Goal: Information Seeking & Learning: Check status

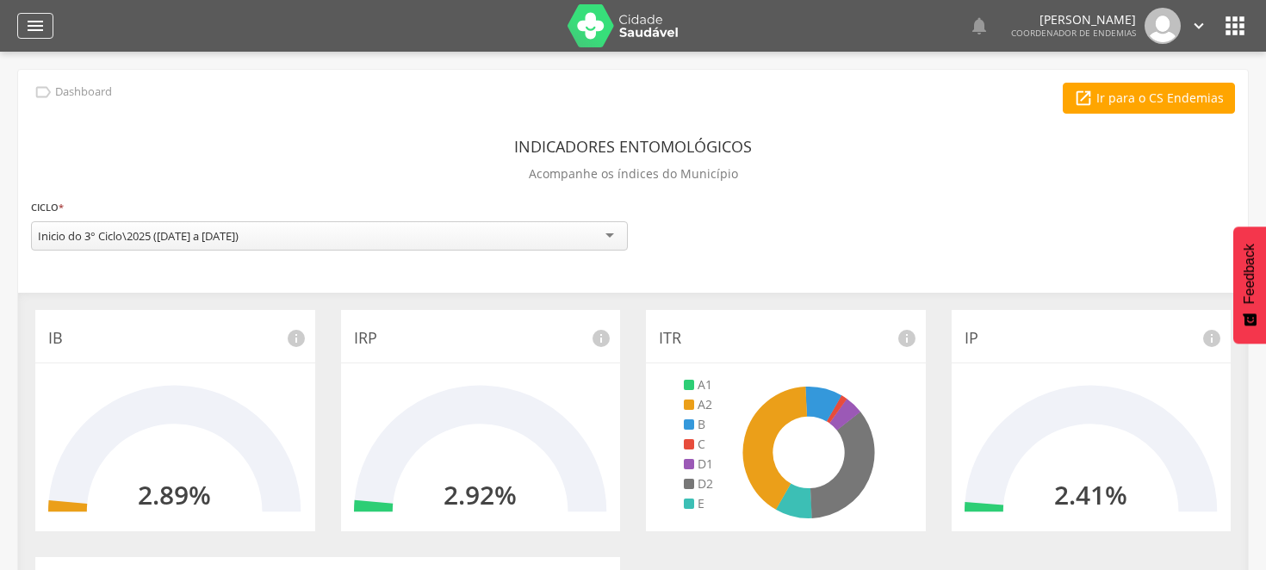
click at [29, 20] on icon "" at bounding box center [35, 25] width 21 height 21
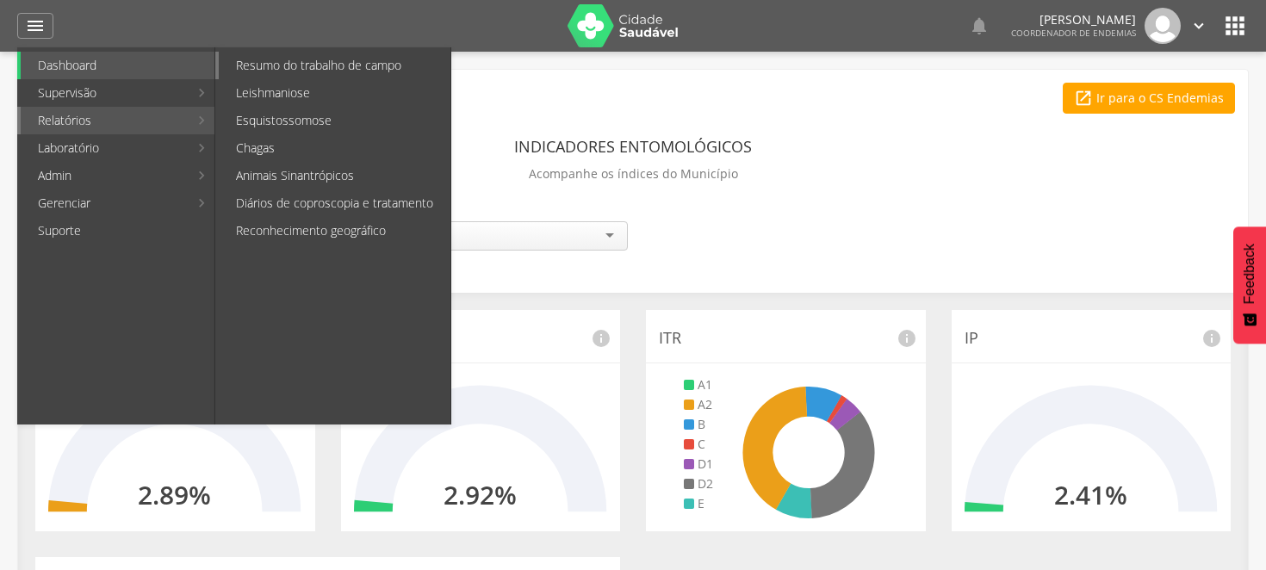
click at [294, 64] on link "Resumo do trabalho de campo" at bounding box center [335, 66] width 232 height 28
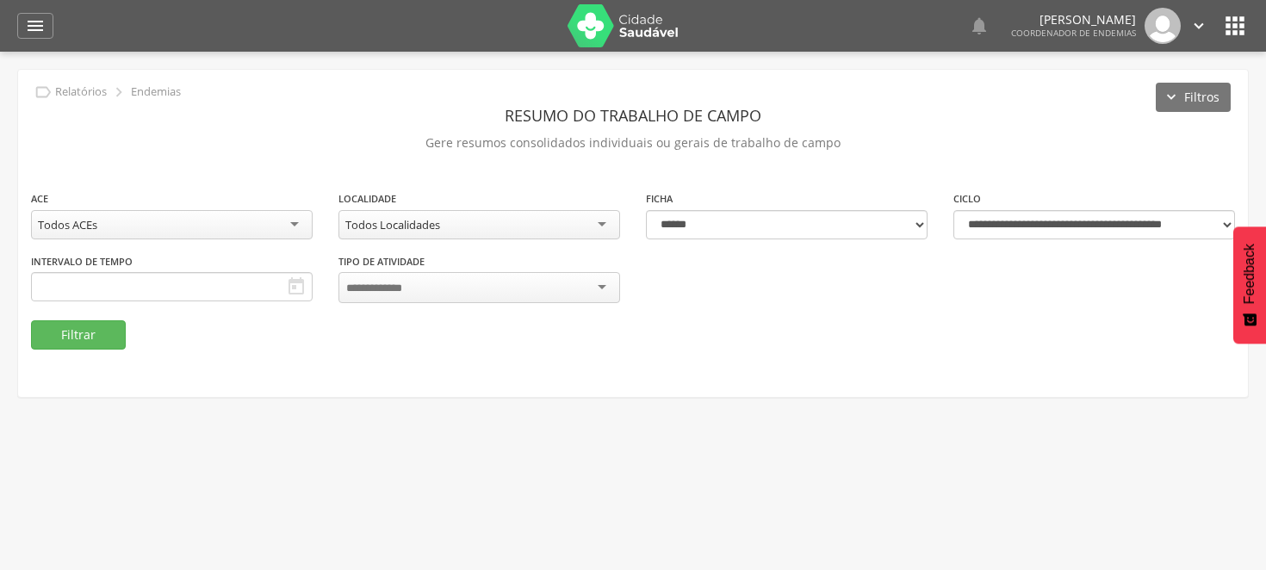
type input "**********"
click at [90, 336] on button "Filtrar" at bounding box center [78, 333] width 95 height 29
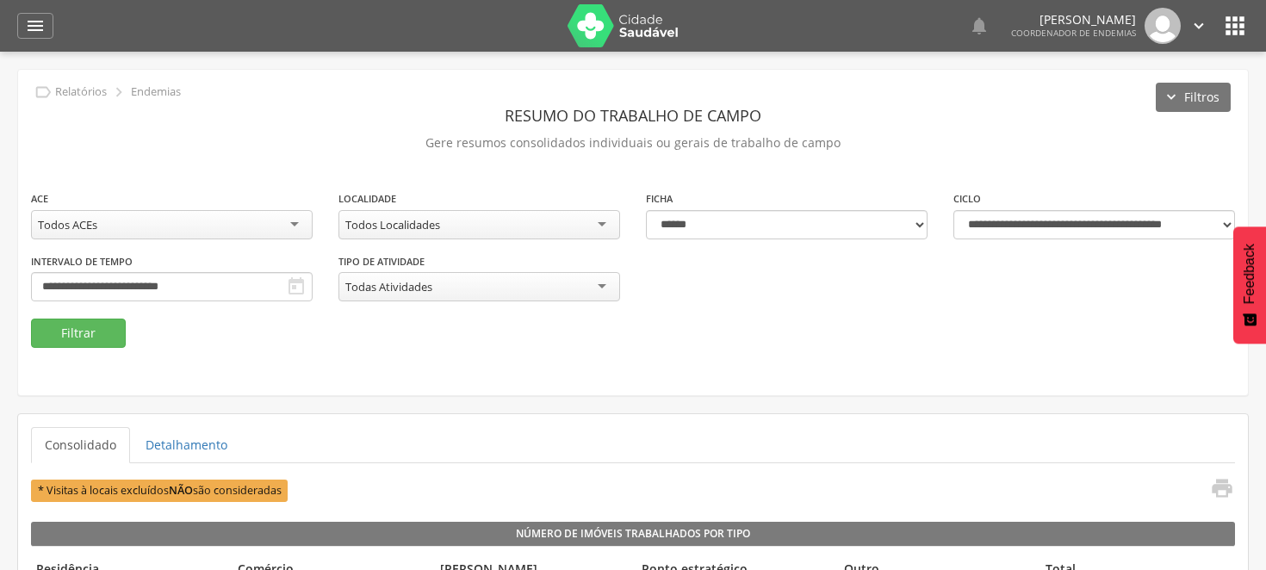
click at [1232, 20] on icon "" at bounding box center [1235, 26] width 28 height 28
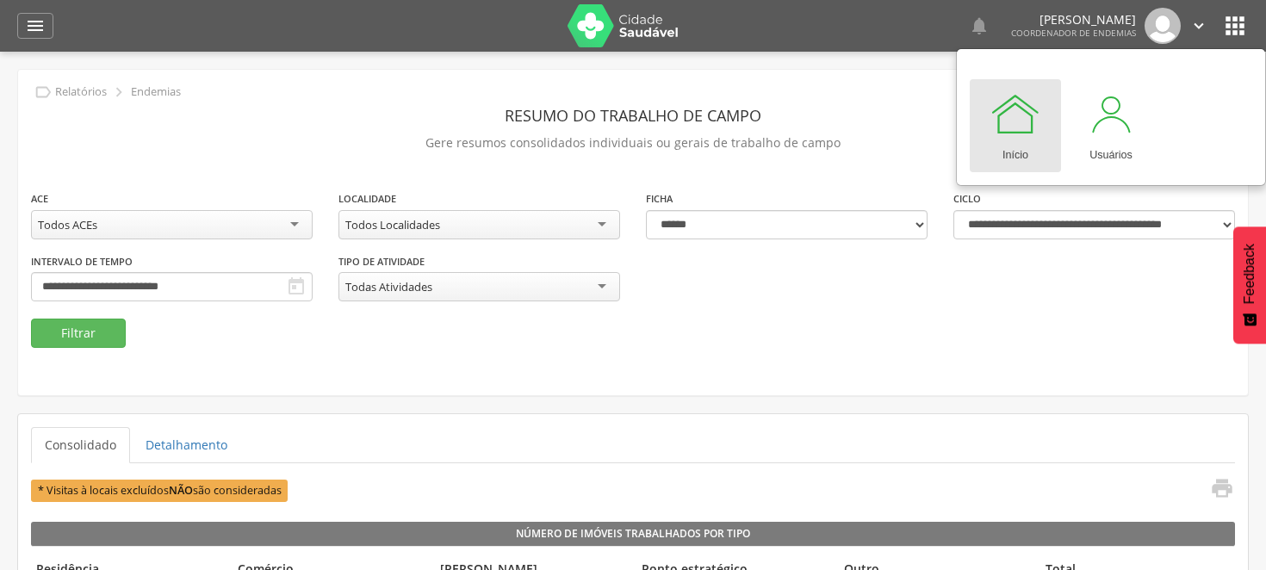
click at [1061, 358] on div "**********" at bounding box center [633, 232] width 1230 height 325
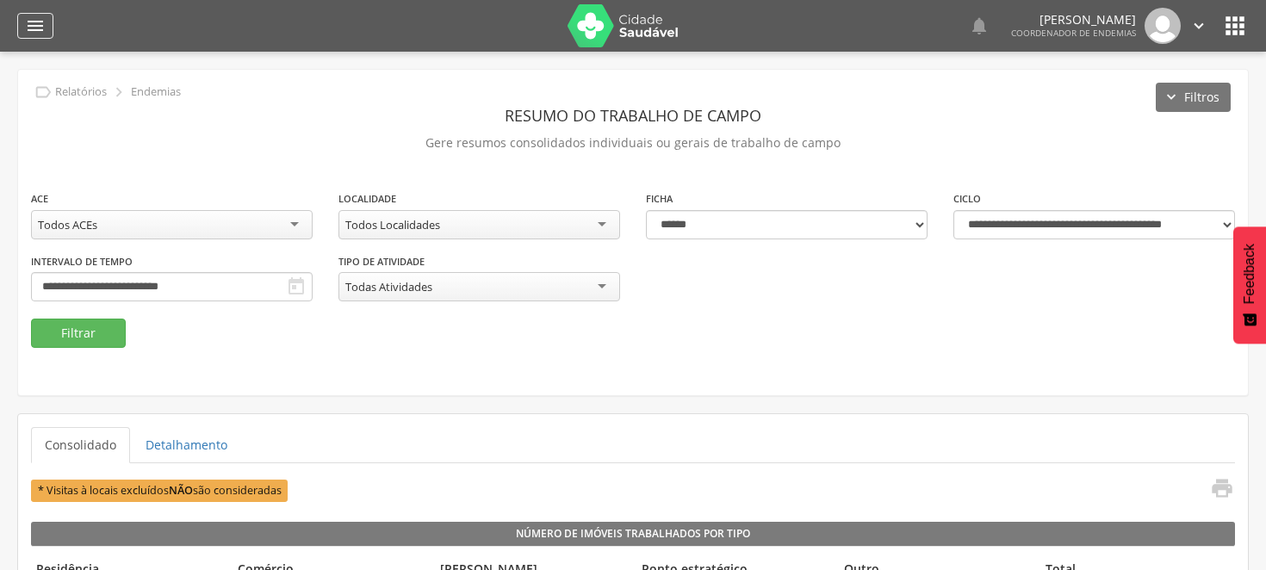
click at [39, 27] on icon "" at bounding box center [35, 25] width 21 height 21
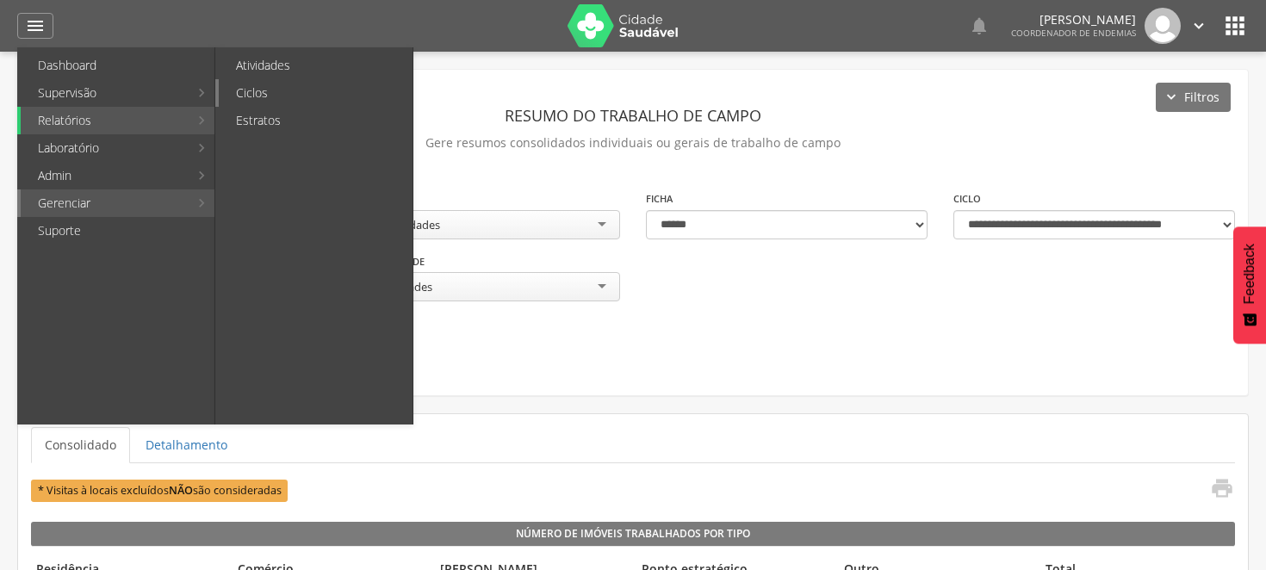
click at [291, 88] on link "Ciclos" at bounding box center [316, 93] width 194 height 28
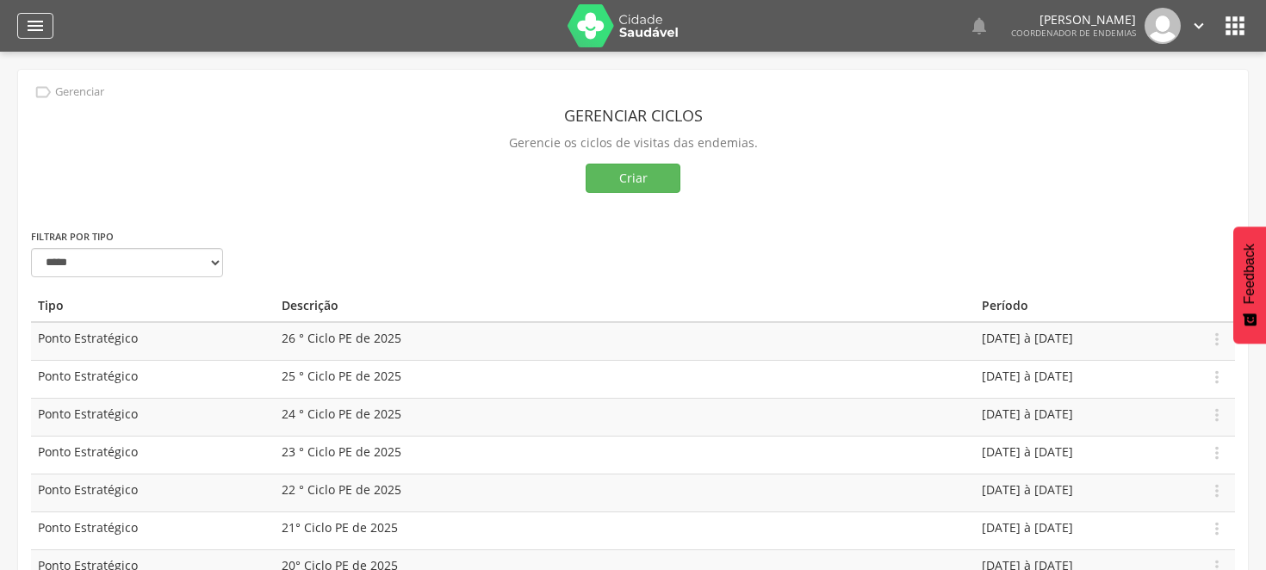
click at [29, 27] on icon "" at bounding box center [35, 25] width 21 height 21
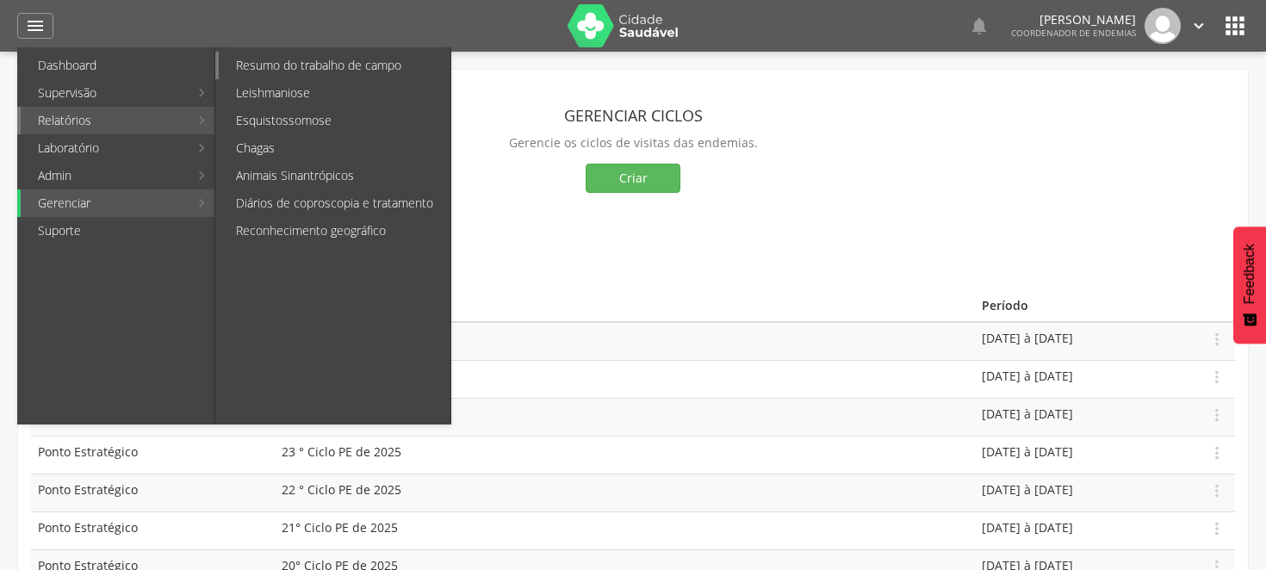
click at [334, 67] on link "Resumo do trabalho de campo" at bounding box center [335, 66] width 232 height 28
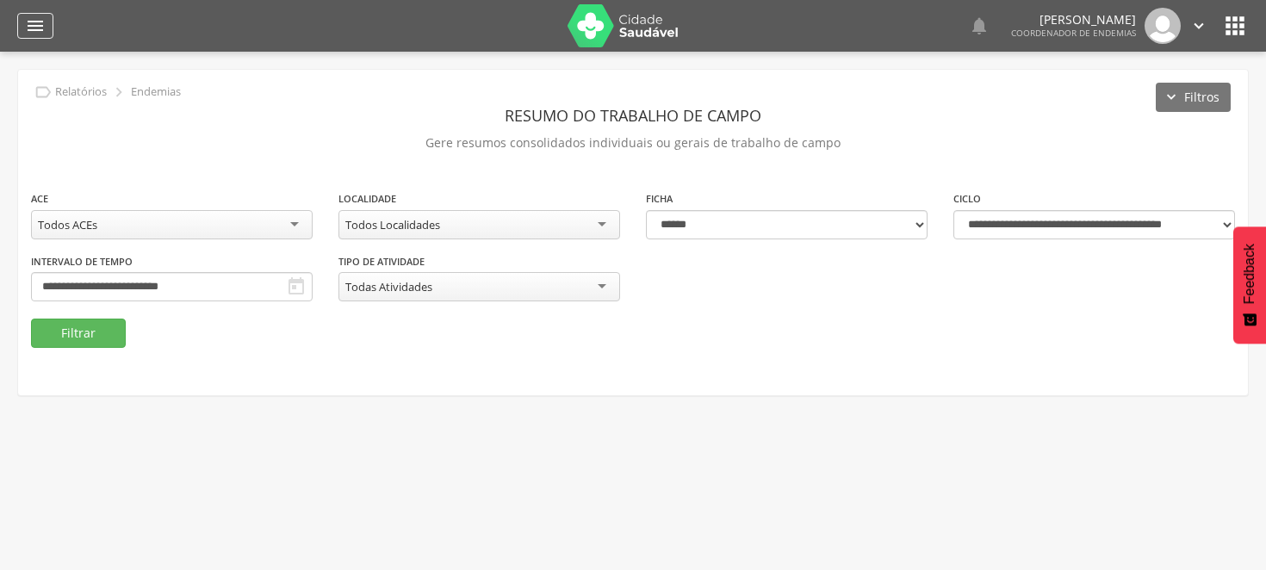
click at [28, 22] on icon "" at bounding box center [35, 25] width 21 height 21
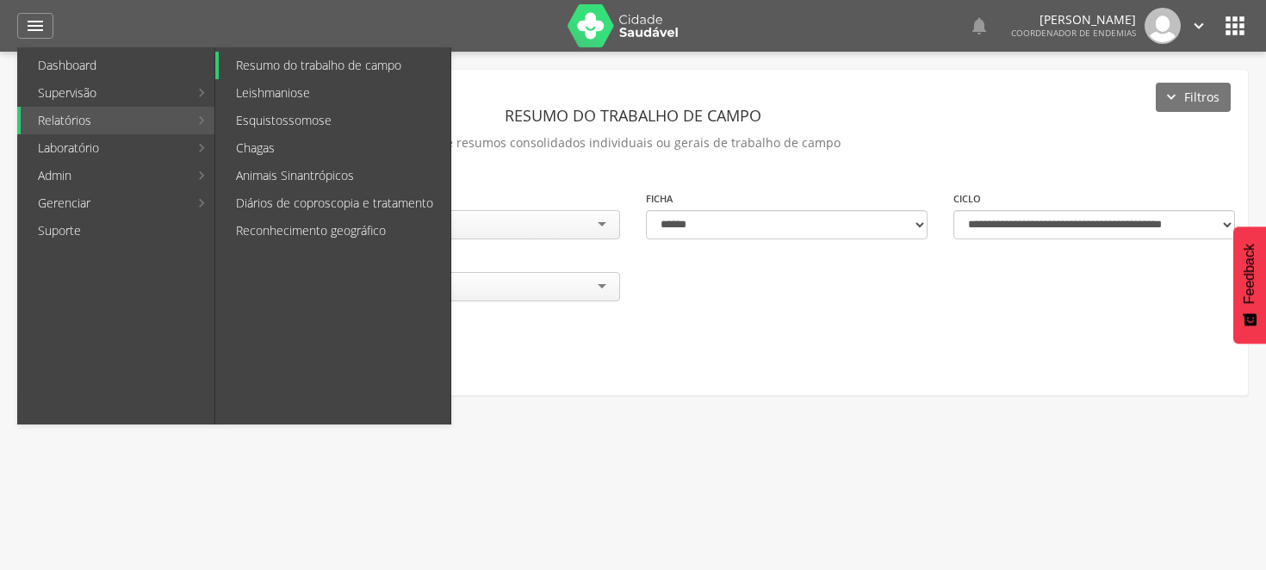
click at [298, 63] on link "Resumo do trabalho de campo" at bounding box center [335, 66] width 232 height 28
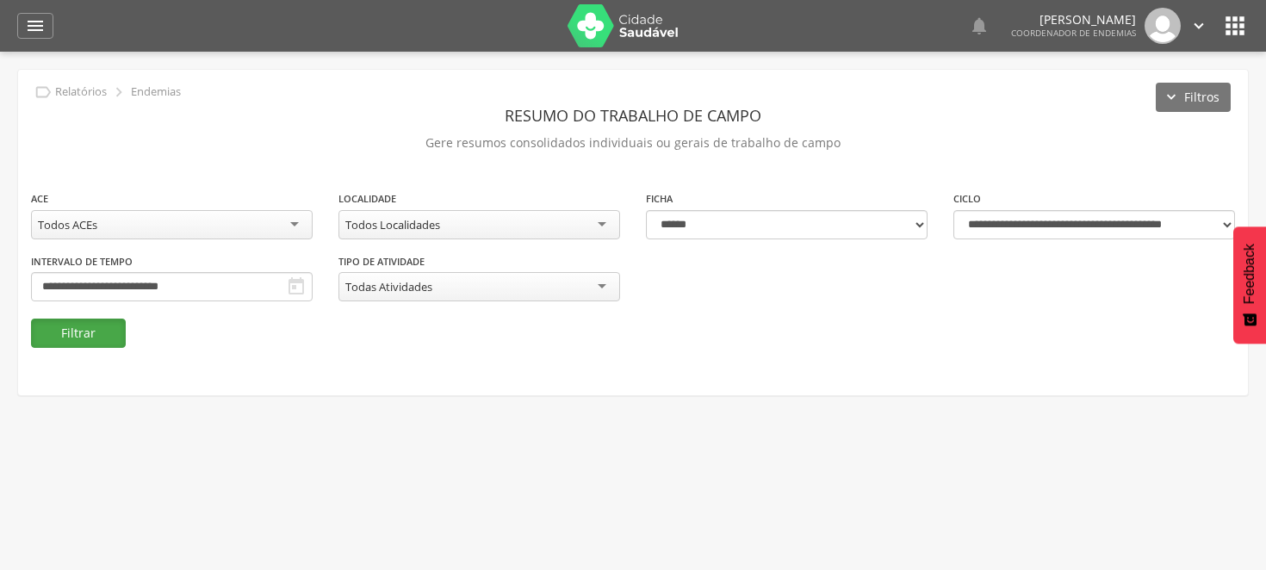
click at [65, 330] on button "Filtrar" at bounding box center [78, 333] width 95 height 29
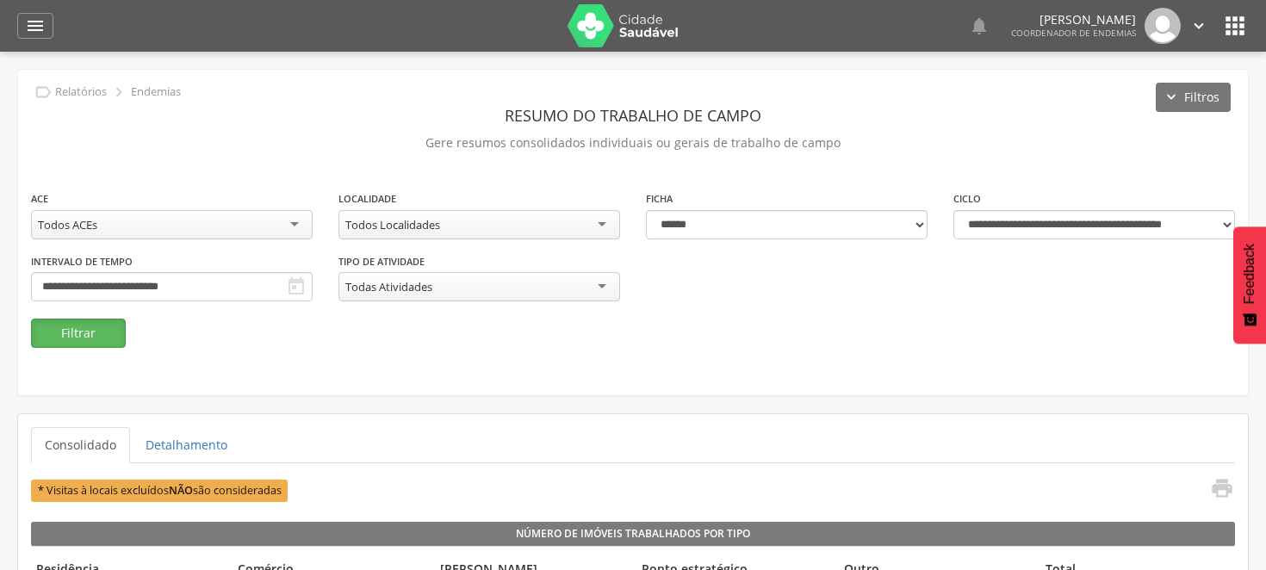
click at [82, 336] on button "Filtrar" at bounding box center [78, 333] width 95 height 29
